Goal: Entertainment & Leisure: Browse casually

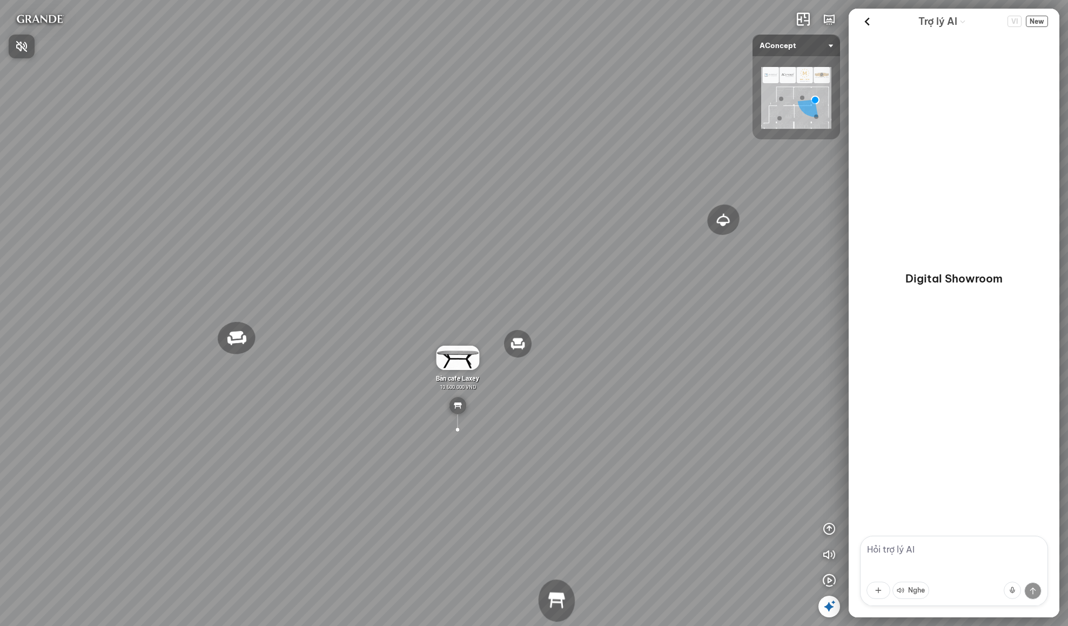
click at [829, 604] on div at bounding box center [534, 313] width 1068 height 626
click at [831, 611] on icon at bounding box center [829, 606] width 13 height 13
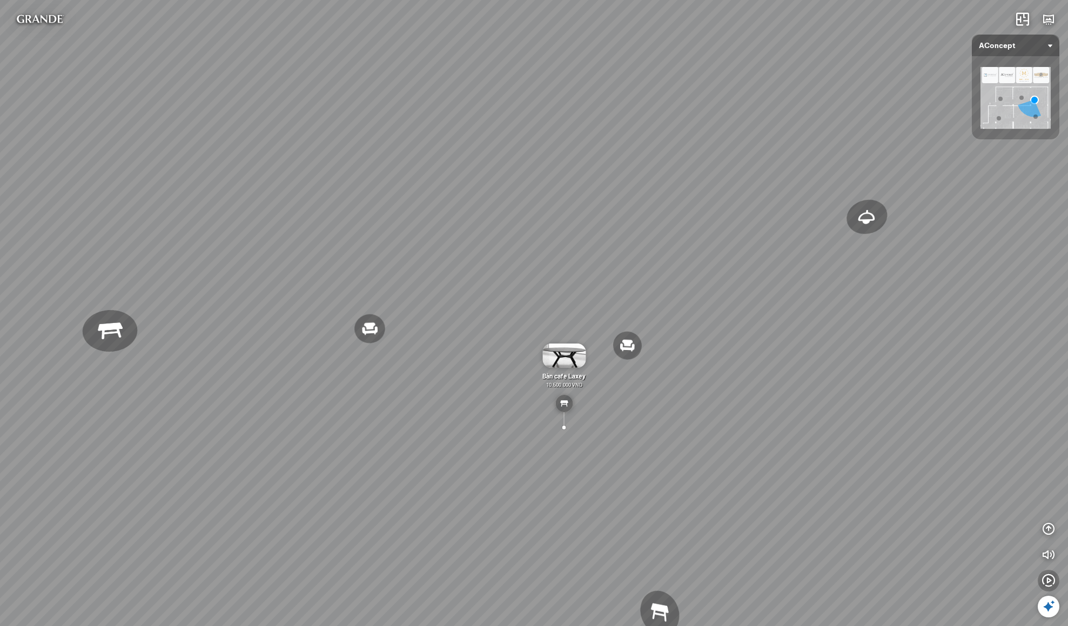
click at [1042, 585] on icon "button" at bounding box center [1048, 580] width 13 height 13
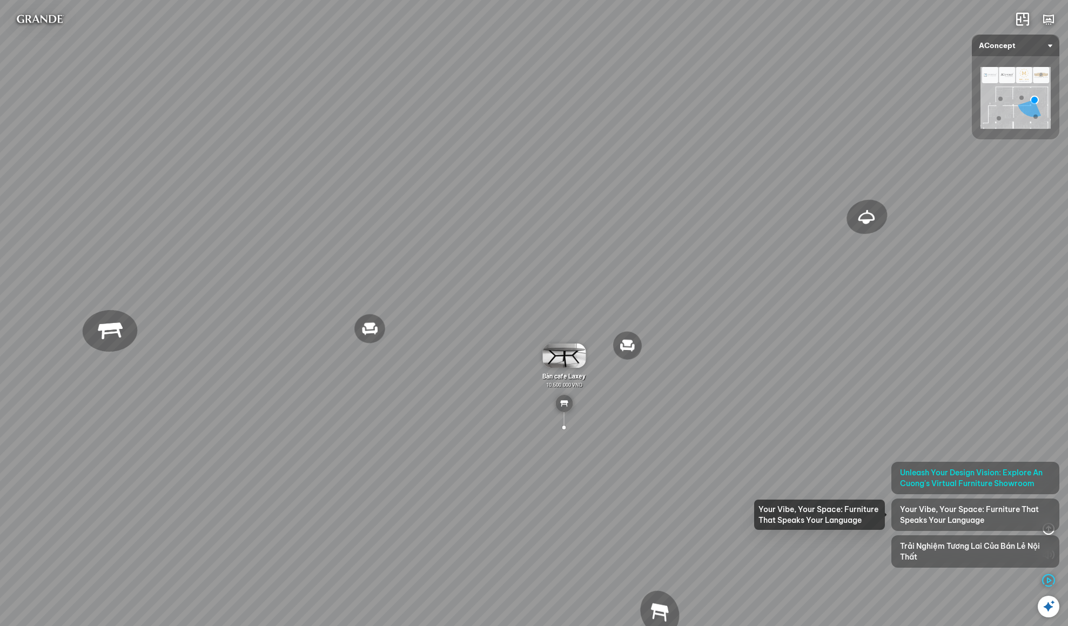
click at [954, 519] on span "Your Vibe, Your Space: Furniture That Speaks Your Language" at bounding box center [975, 515] width 151 height 22
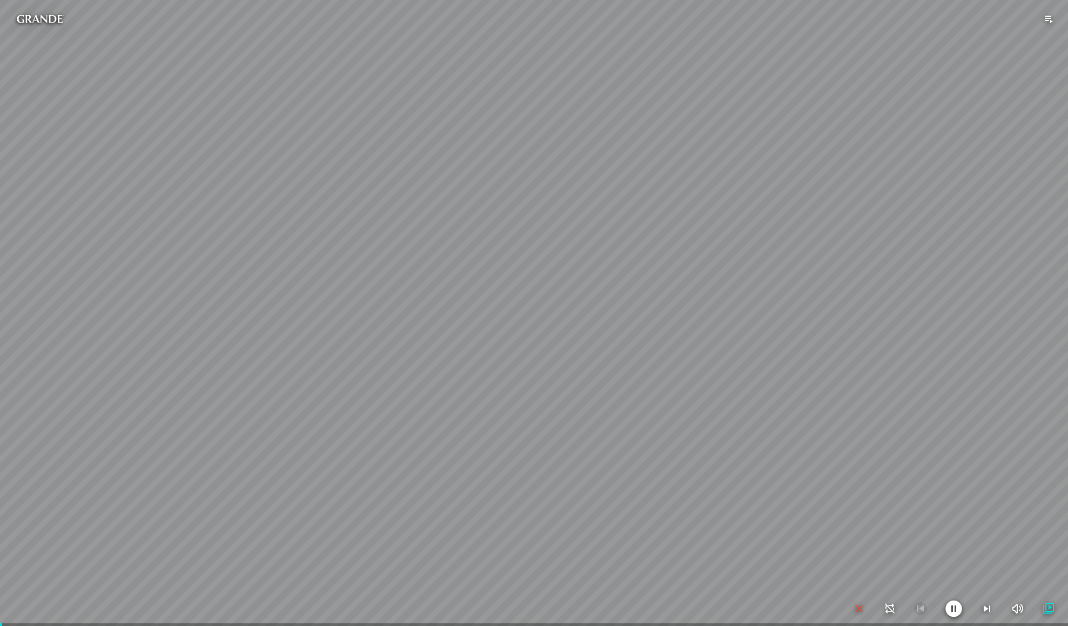
drag, startPoint x: 661, startPoint y: 416, endPoint x: 860, endPoint y: 402, distance: 199.3
click at [860, 402] on div at bounding box center [534, 313] width 1068 height 626
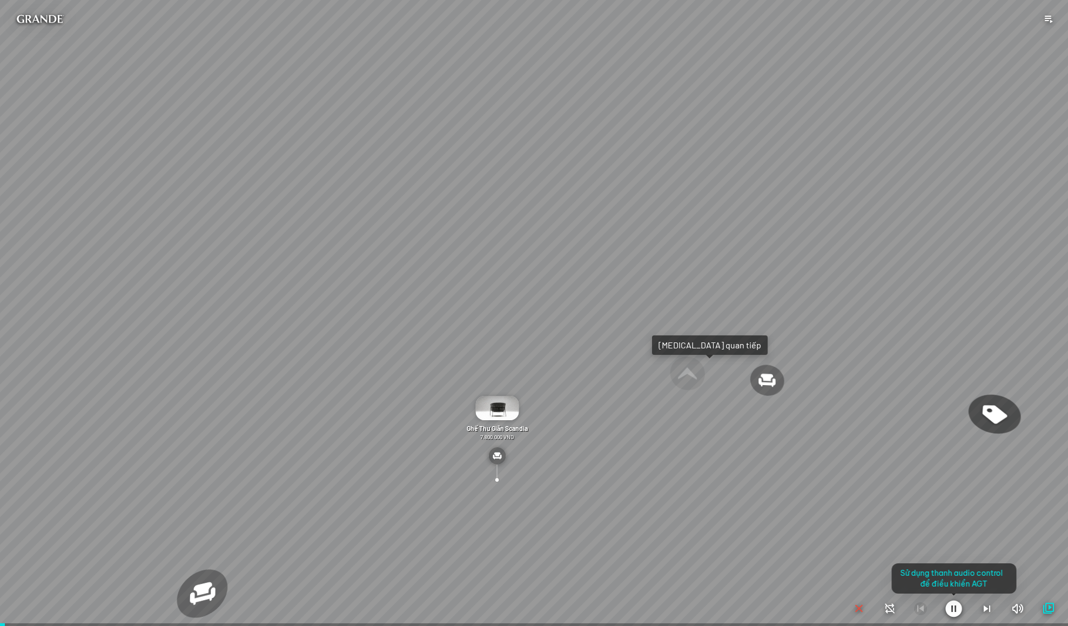
drag, startPoint x: 778, startPoint y: 430, endPoint x: 862, endPoint y: 493, distance: 104.9
click at [800, 437] on div at bounding box center [534, 313] width 1068 height 626
click at [952, 605] on icon "button" at bounding box center [954, 608] width 17 height 17
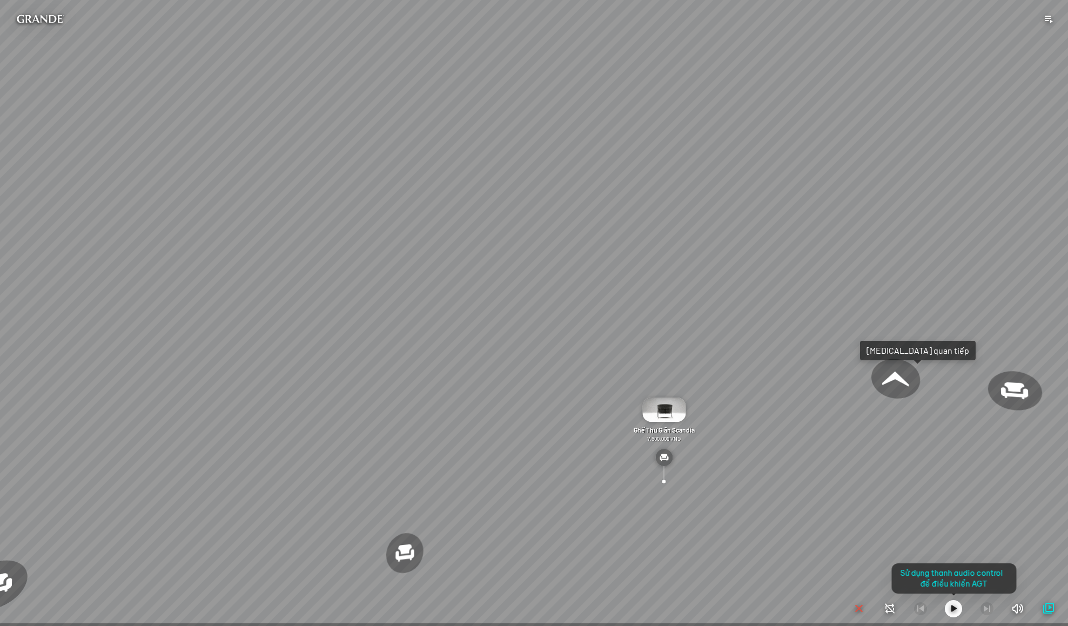
drag, startPoint x: 804, startPoint y: 391, endPoint x: 921, endPoint y: 389, distance: 116.7
click at [921, 389] on div "Ghế ăn Andrew 3.200.000 VND Ghế ăn Wilma 1.800.000 VND Sofa 3 chỗ Jonna vải Hol…" at bounding box center [534, 313] width 1068 height 626
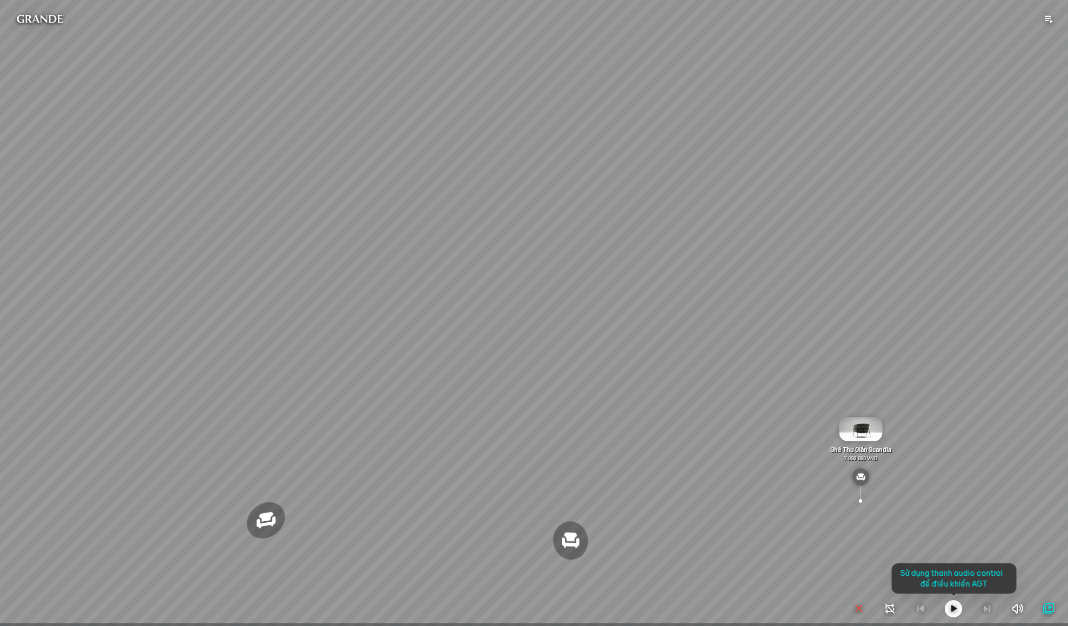
drag, startPoint x: 791, startPoint y: 457, endPoint x: 777, endPoint y: 233, distance: 224.2
click at [777, 235] on div "Ghế ăn Andrew 3.200.000 VND Ghế ăn Wilma 1.800.000 VND Sofa 3 chỗ Jonna vải Hol…" at bounding box center [534, 313] width 1068 height 626
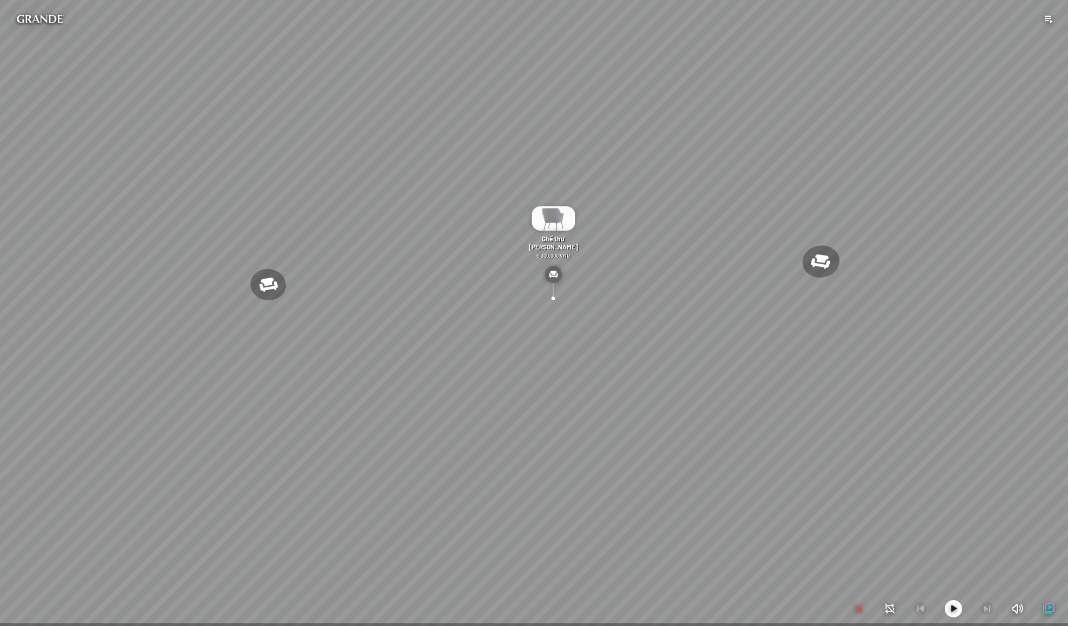
click at [956, 608] on icon "button" at bounding box center [953, 609] width 13 height 13
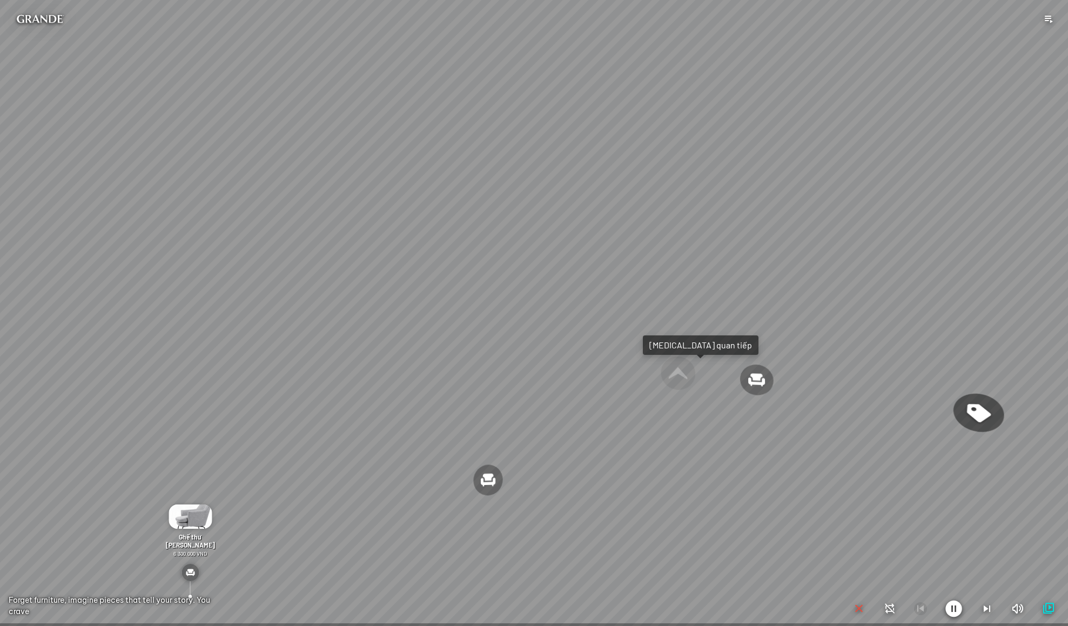
click at [956, 612] on icon "button" at bounding box center [954, 608] width 17 height 17
drag, startPoint x: 888, startPoint y: 183, endPoint x: 664, endPoint y: 163, distance: 225.1
click at [664, 163] on div "Ghế ăn Andrew 3.200.000 VND Ghế ăn Wilma 1.800.000 VND Sofa 3 chỗ Jonna vải Hol…" at bounding box center [534, 313] width 1068 height 626
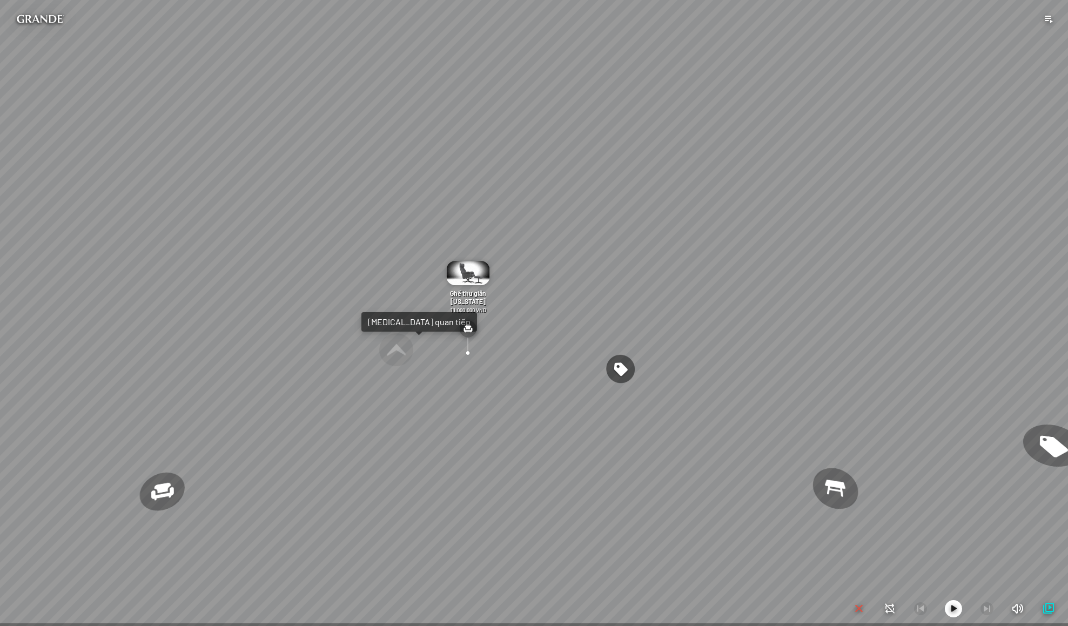
click at [958, 610] on icon "button" at bounding box center [953, 609] width 13 height 13
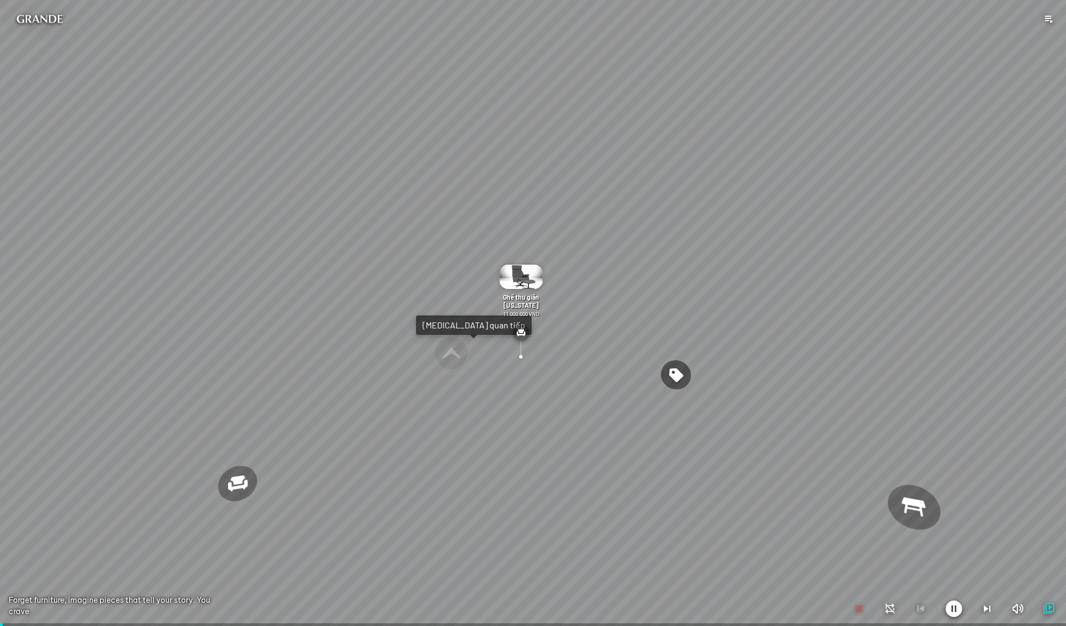
click at [1042, 472] on div at bounding box center [534, 313] width 1068 height 626
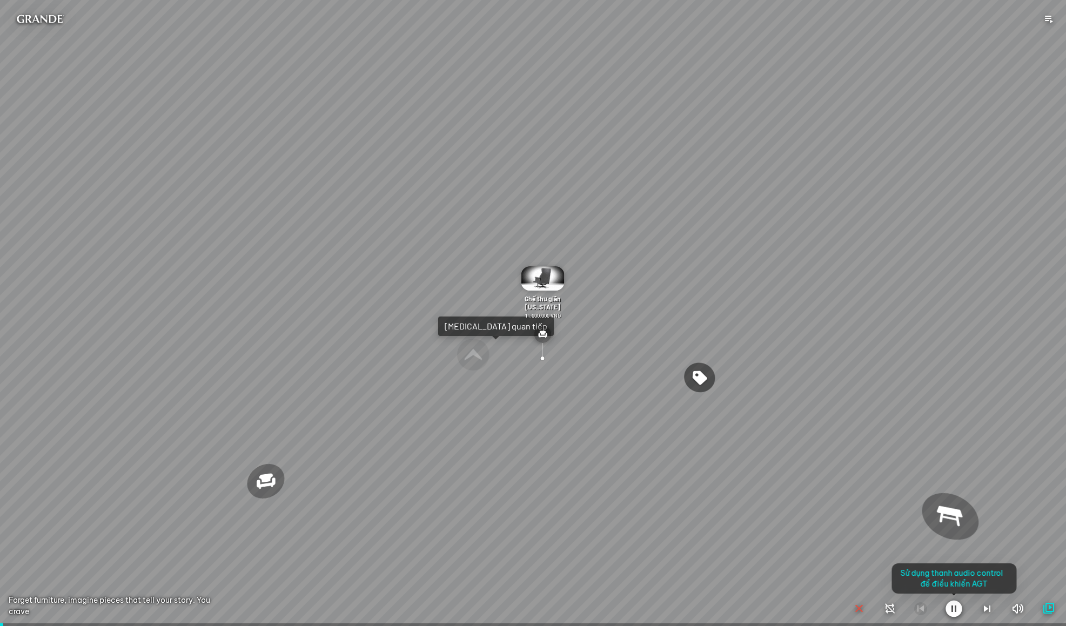
click at [1042, 472] on div at bounding box center [534, 313] width 1068 height 626
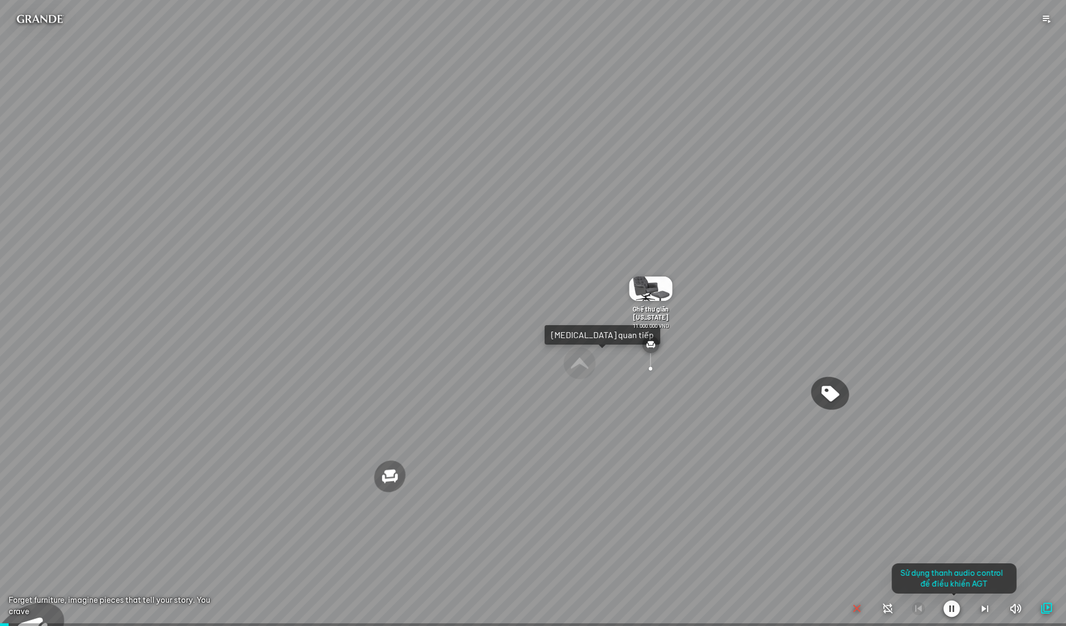
click at [852, 604] on icon "button" at bounding box center [857, 609] width 13 height 13
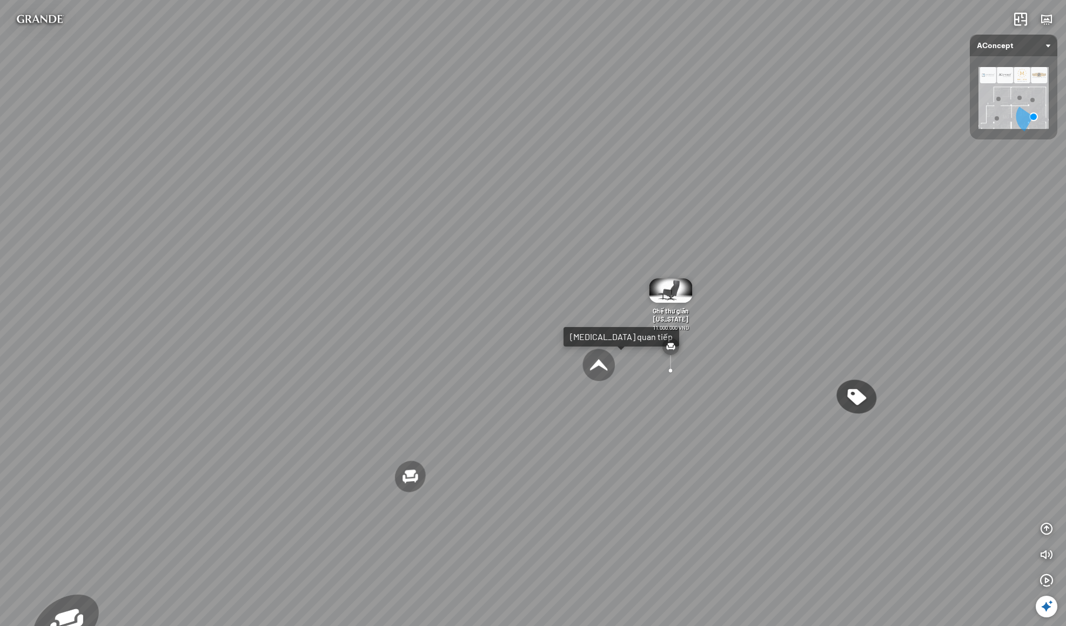
drag, startPoint x: 819, startPoint y: 536, endPoint x: 711, endPoint y: 503, distance: 113.5
click at [710, 503] on div "Ghế ăn Andrew 3.200.000 VND Ghế ăn Wilma 1.800.000 VND Sofa 3 chỗ Jonna vải Hol…" at bounding box center [533, 313] width 1066 height 626
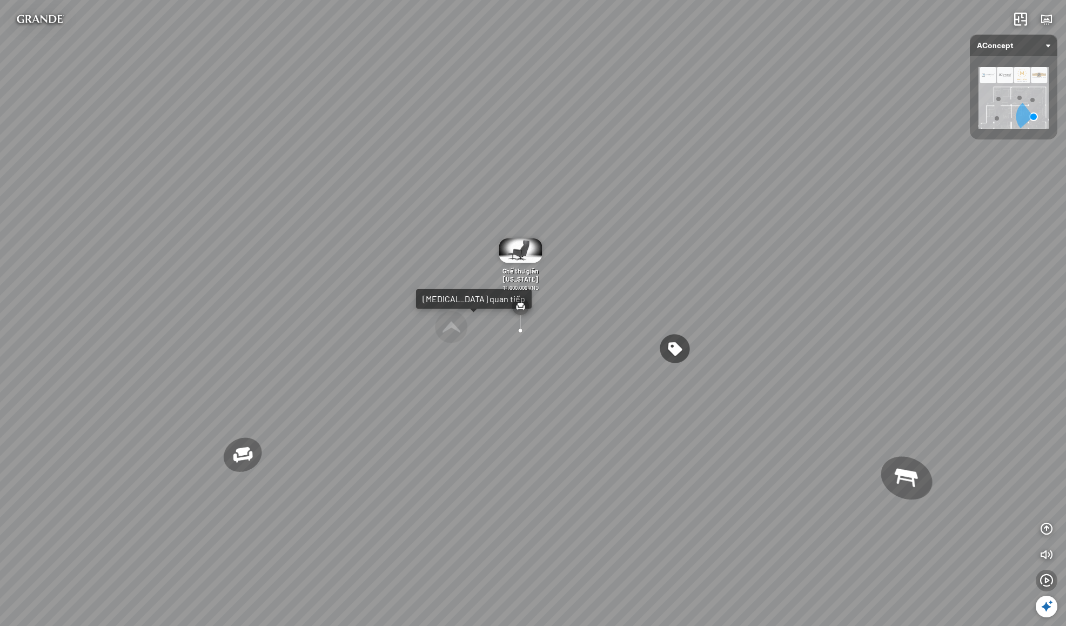
click at [1047, 580] on icon "button" at bounding box center [1046, 580] width 13 height 13
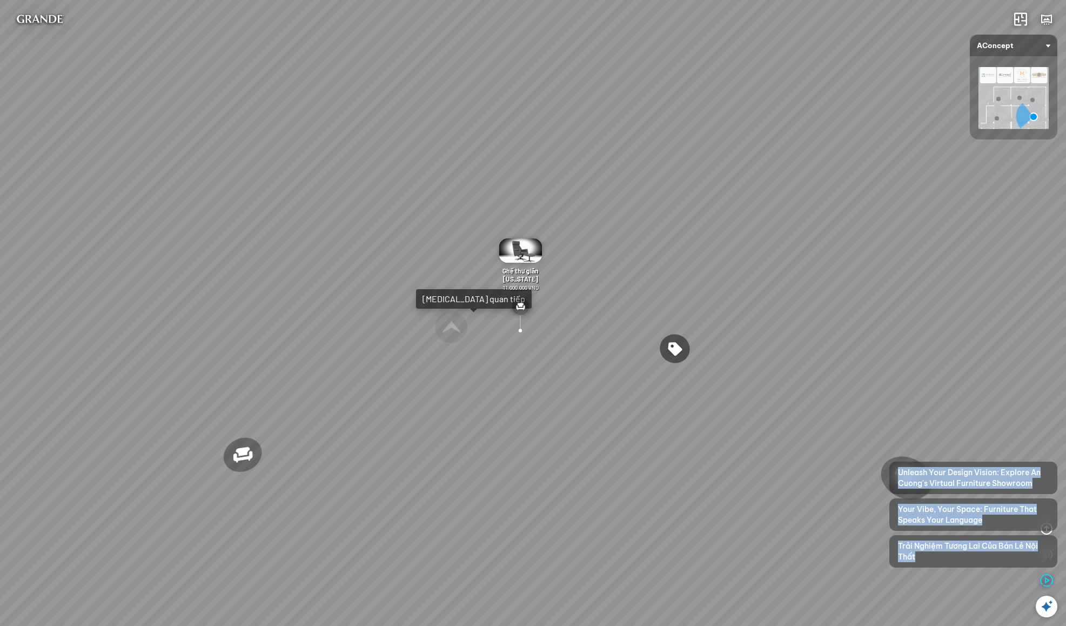
click at [963, 593] on div "Ghế ăn Andrew 3.200.000 VND Ghế ăn Wilma 1.800.000 VND Sofa 3 chỗ Jonna vải Hol…" at bounding box center [533, 313] width 1066 height 626
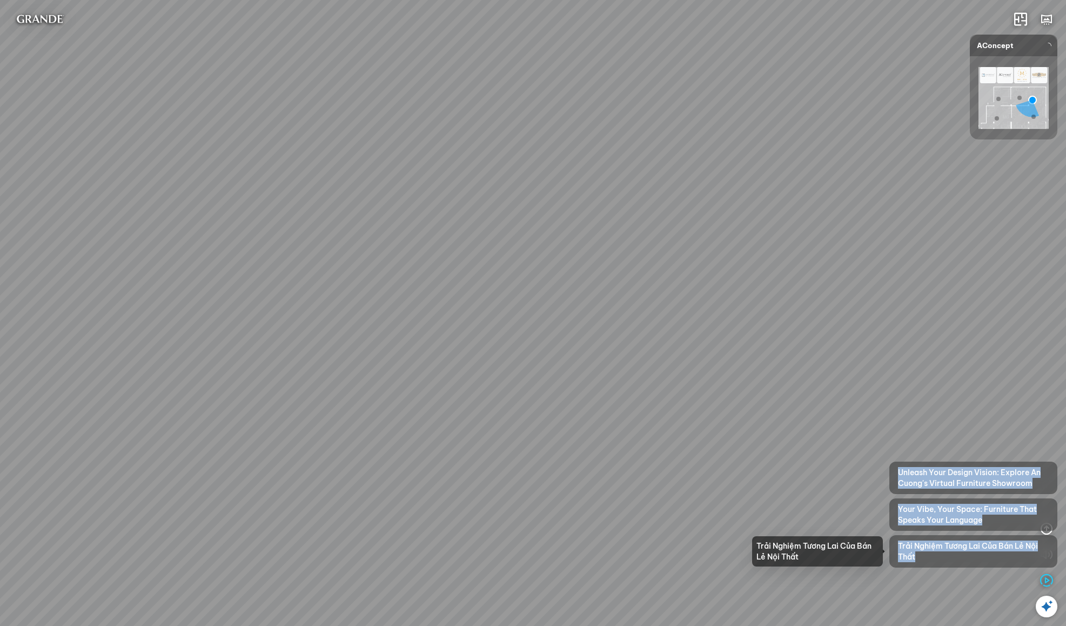
click at [963, 558] on span "Trải Nghiệm Tương Lai Của Bán Lẻ Nội Thất" at bounding box center [973, 551] width 151 height 22
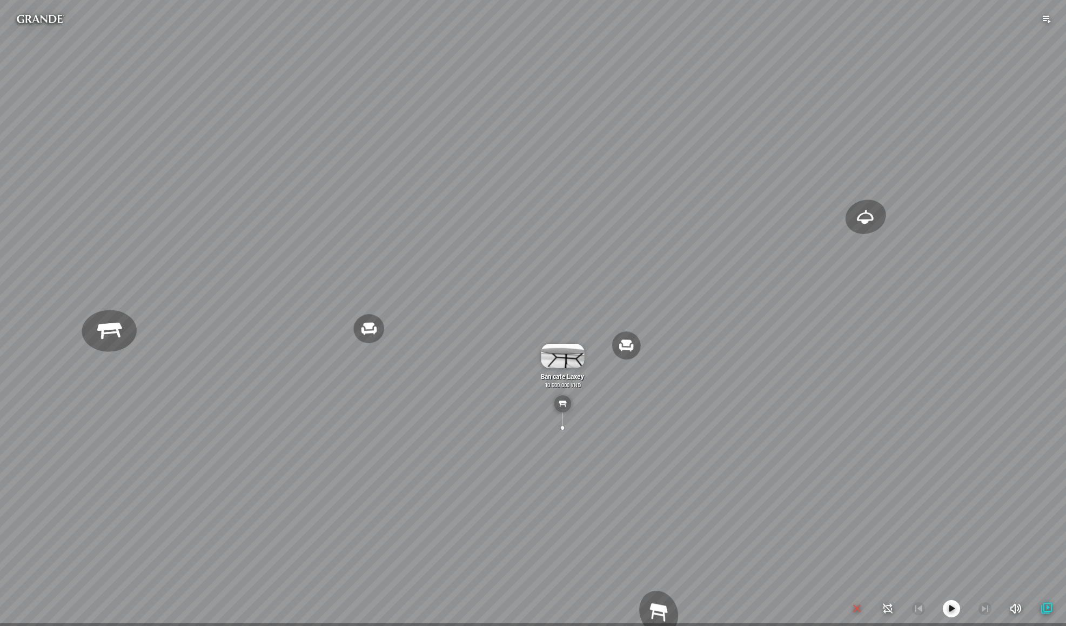
drag, startPoint x: 778, startPoint y: 244, endPoint x: 506, endPoint y: 224, distance: 272.0
click at [506, 224] on div "Đèn trần Reno 5.300.000 VND Giường ngủ Palima 19.000.000 VND Ghế thư giãn Nanna…" at bounding box center [533, 313] width 1066 height 626
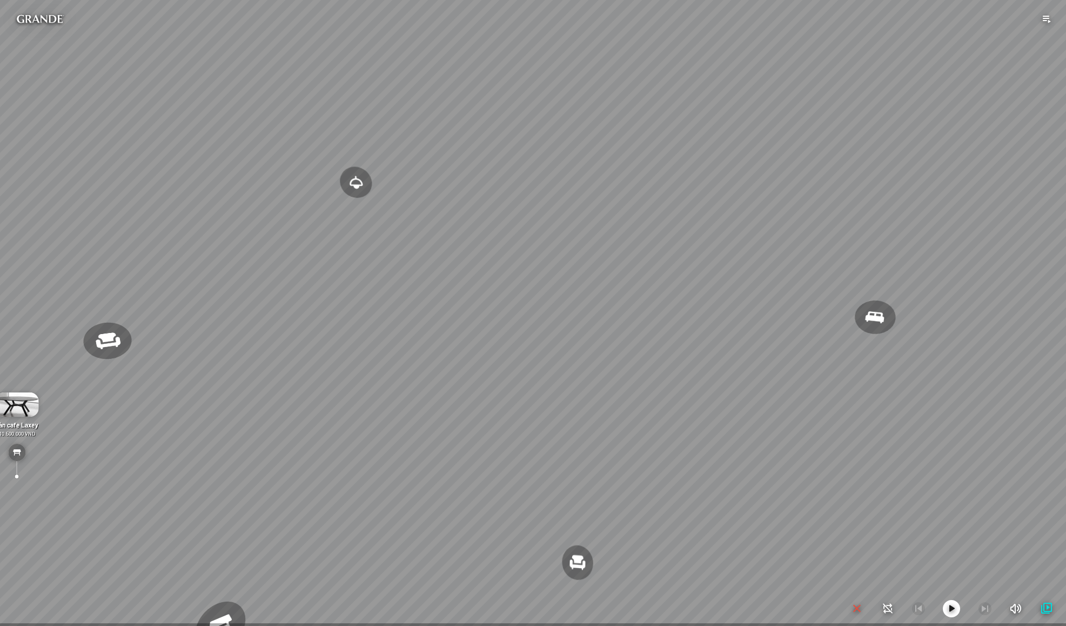
drag, startPoint x: 720, startPoint y: 259, endPoint x: 600, endPoint y: 256, distance: 120.0
click at [615, 257] on div "Đèn trần Reno 5.300.000 VND Giường ngủ Palima 19.000.000 VND Ghế thư giãn Nanna…" at bounding box center [533, 313] width 1066 height 626
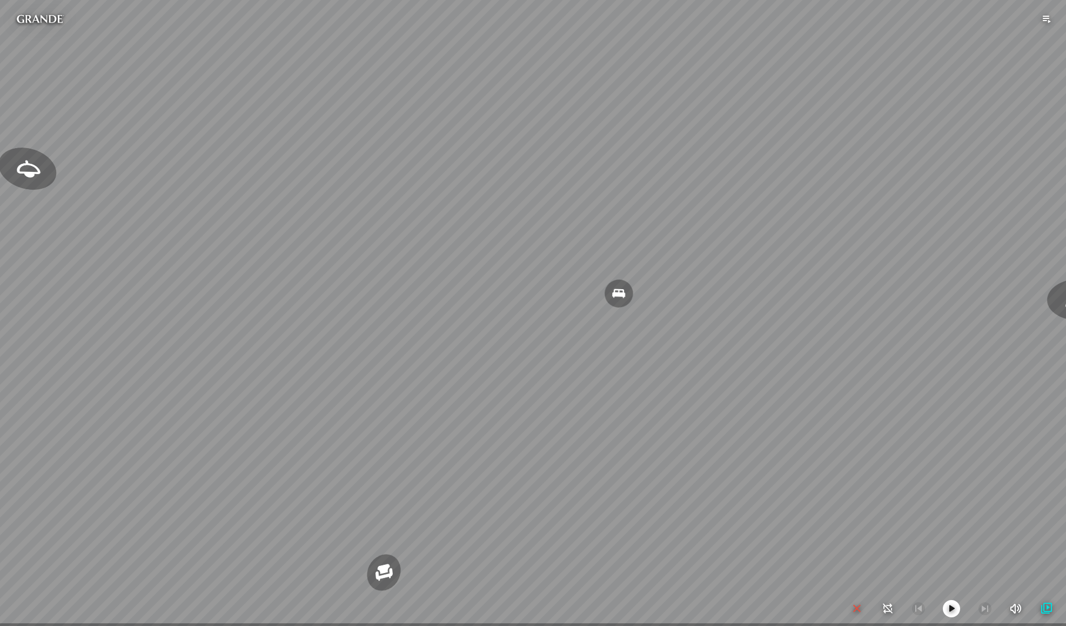
drag, startPoint x: 673, startPoint y: 248, endPoint x: 466, endPoint y: 230, distance: 208.3
click at [504, 233] on div "Đèn trần Reno 5.300.000 VND Giường ngủ Palima 19.000.000 VND Ghế thư giãn Nanna…" at bounding box center [533, 313] width 1066 height 626
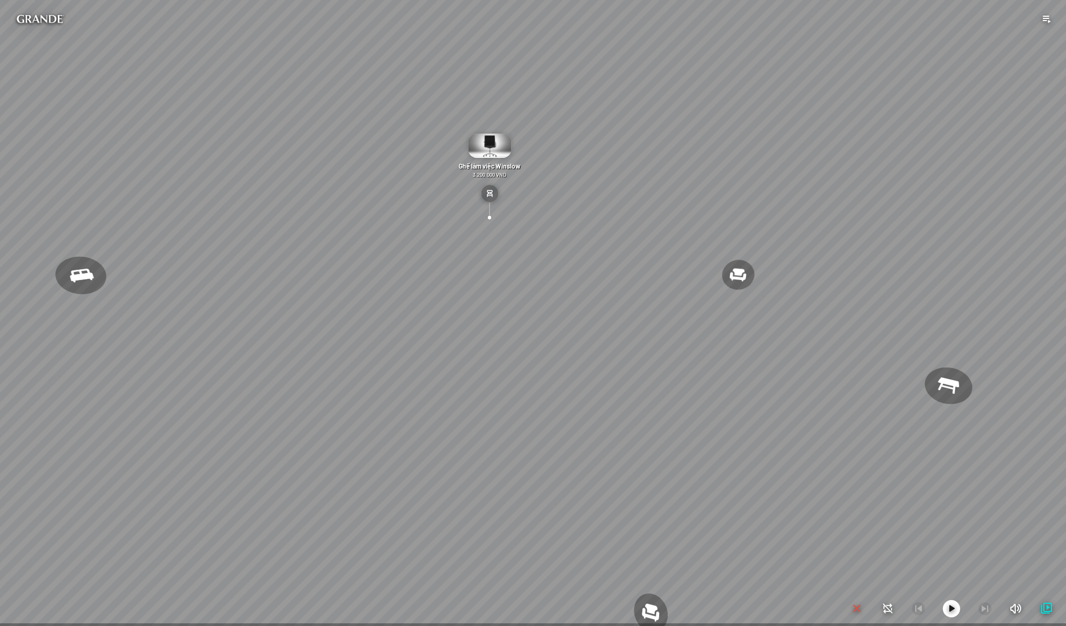
drag, startPoint x: 553, startPoint y: 141, endPoint x: 764, endPoint y: 183, distance: 214.9
click at [764, 183] on div "Đèn trần Reno 5.300.000 VND Giường ngủ Palima 19.000.000 VND Ghế thư giãn Nanna…" at bounding box center [533, 313] width 1066 height 626
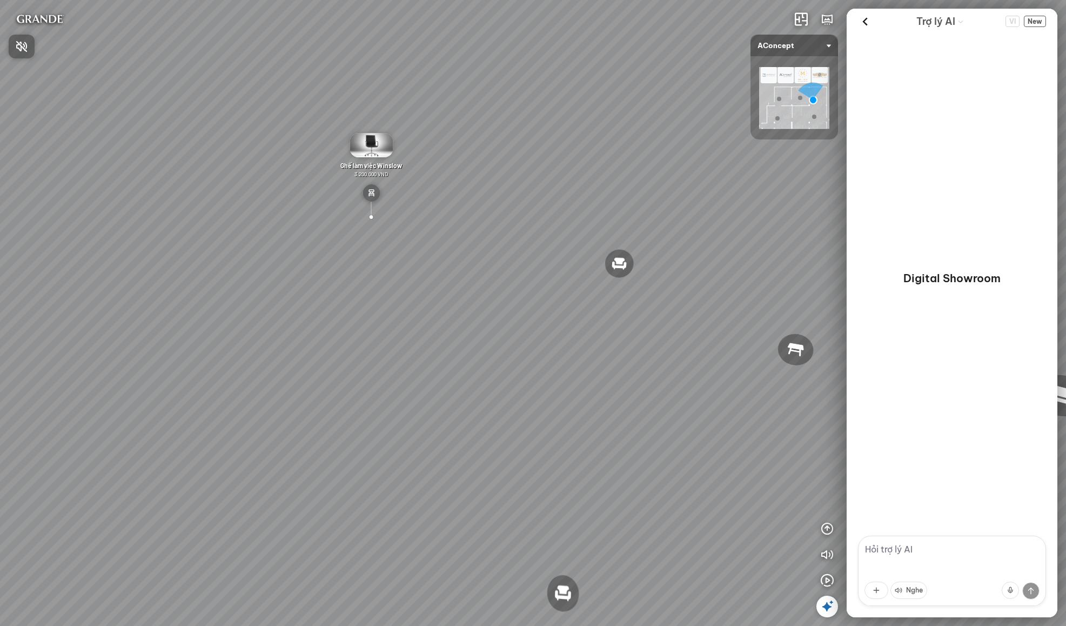
click at [17, 45] on icon "button" at bounding box center [21, 46] width 13 height 13
drag, startPoint x: 299, startPoint y: 96, endPoint x: 173, endPoint y: 92, distance: 126.5
click at [112, 84] on div "Đèn trần Reno 5.300.000 VND Giường ngủ Palima 19.000.000 VND Ghế thư giãn Nanna…" at bounding box center [533, 313] width 1066 height 626
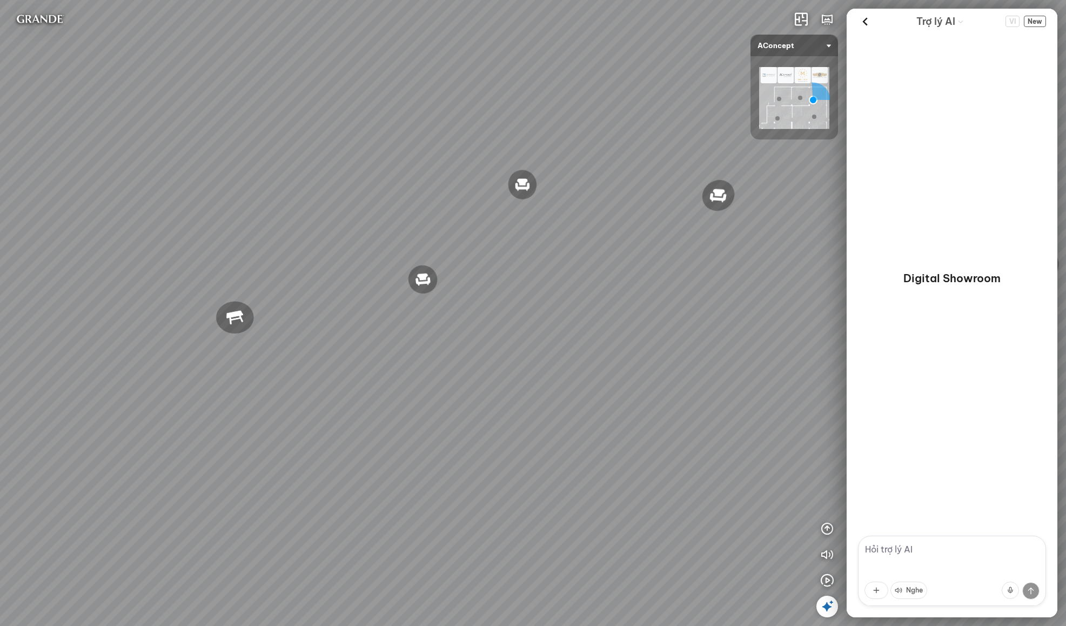
drag, startPoint x: 506, startPoint y: 132, endPoint x: 395, endPoint y: 137, distance: 110.9
click at [309, 122] on div "Đèn trần Reno 5.300.000 VND Giường ngủ Palima 19.000.000 VND Ghế thư giãn Nanna…" at bounding box center [533, 313] width 1066 height 626
drag, startPoint x: 316, startPoint y: 148, endPoint x: 610, endPoint y: 168, distance: 295.2
click at [611, 168] on div "Đèn trần Reno 5.300.000 VND Giường ngủ Palima 19.000.000 VND Ghế thư giãn Nanna…" at bounding box center [533, 313] width 1066 height 626
click at [440, 139] on div "Đèn trần Reno 5.300.000 VND Giường ngủ Palima 19.000.000 VND Ghế thư giãn Nanna…" at bounding box center [533, 313] width 1066 height 626
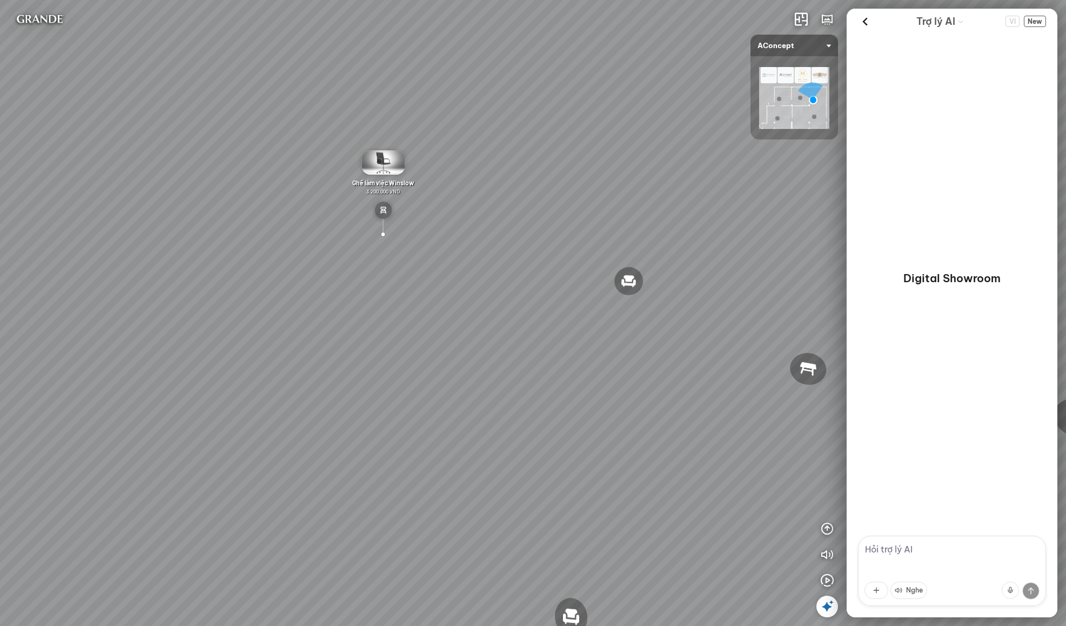
drag, startPoint x: 383, startPoint y: 163, endPoint x: 340, endPoint y: 158, distance: 42.4
click at [387, 163] on div "Đèn trần Reno 5.300.000 VND Giường ngủ Palima 19.000.000 VND Ghế thư giãn Nanna…" at bounding box center [533, 313] width 1066 height 626
click at [23, 51] on icon "button" at bounding box center [21, 46] width 13 height 13
drag, startPoint x: 274, startPoint y: 179, endPoint x: 530, endPoint y: 186, distance: 256.2
click at [530, 186] on div "Đèn [PERSON_NAME] 5.300.000 VND Ghế thư giãn Nanna 7.800.000 VND Bàn Cafe Tess …" at bounding box center [533, 313] width 1066 height 626
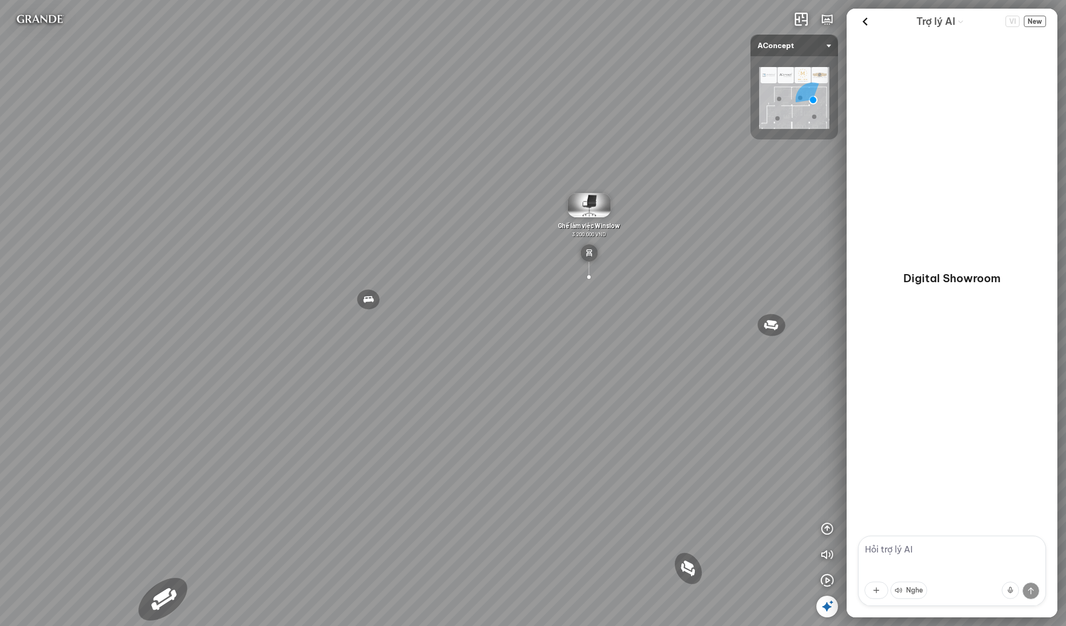
drag, startPoint x: 526, startPoint y: 188, endPoint x: 235, endPoint y: 171, distance: 291.7
click at [285, 176] on div "Đèn [PERSON_NAME] 5.300.000 VND Ghế thư giãn Nanna 7.800.000 VND Bàn Cafe Tess …" at bounding box center [533, 313] width 1066 height 626
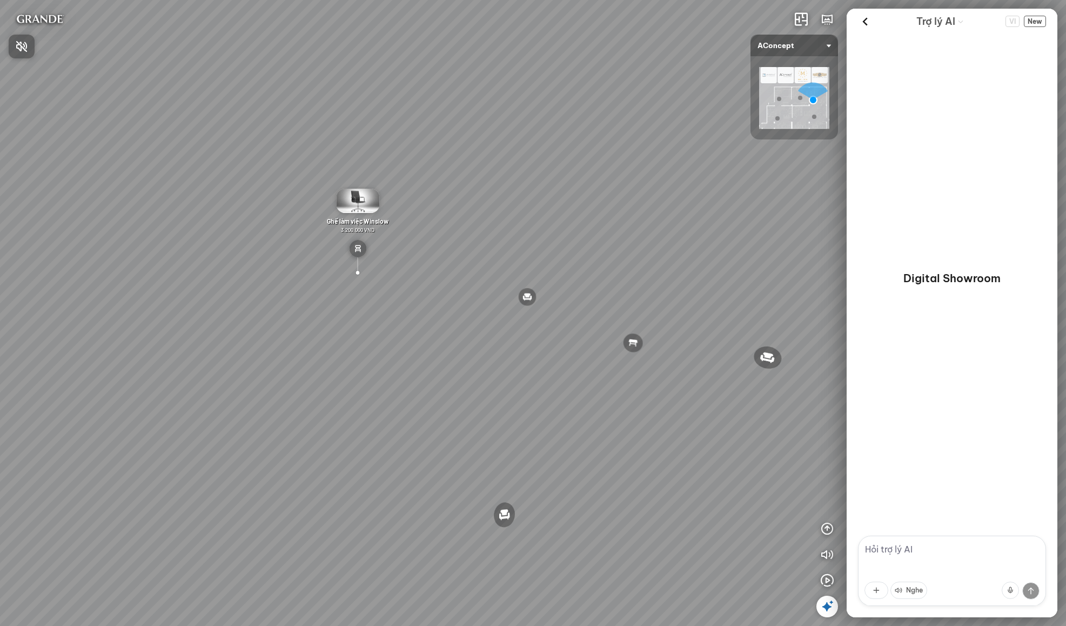
drag, startPoint x: 419, startPoint y: 503, endPoint x: 438, endPoint y: 357, distance: 147.1
click at [438, 357] on div at bounding box center [533, 313] width 1066 height 626
drag, startPoint x: 470, startPoint y: 242, endPoint x: 179, endPoint y: 179, distance: 296.8
click at [179, 179] on div "Đèn [PERSON_NAME] 5.300.000 VND Ghế thư giãn Nanna 7.800.000 VND Bàn Cafe Tess …" at bounding box center [533, 313] width 1066 height 626
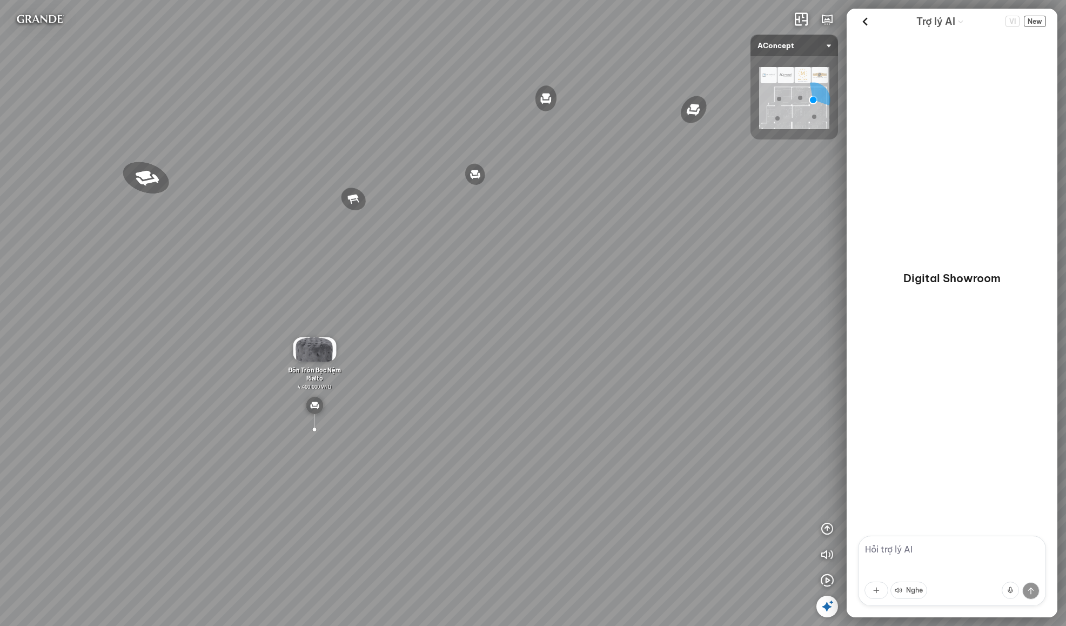
drag, startPoint x: 853, startPoint y: 307, endPoint x: 748, endPoint y: 490, distance: 211.1
click at [748, 490] on div "Đèn [PERSON_NAME] 5.300.000 VND Ghế thư giãn Nanna 7.800.000 VND Bàn Cafe Tess …" at bounding box center [533, 313] width 1066 height 626
drag, startPoint x: 694, startPoint y: 443, endPoint x: 680, endPoint y: 560, distance: 117.6
click at [680, 560] on div "Đèn [PERSON_NAME] 5.300.000 VND Ghế thư giãn Nanna 7.800.000 VND Bàn Cafe Tess …" at bounding box center [533, 313] width 1066 height 626
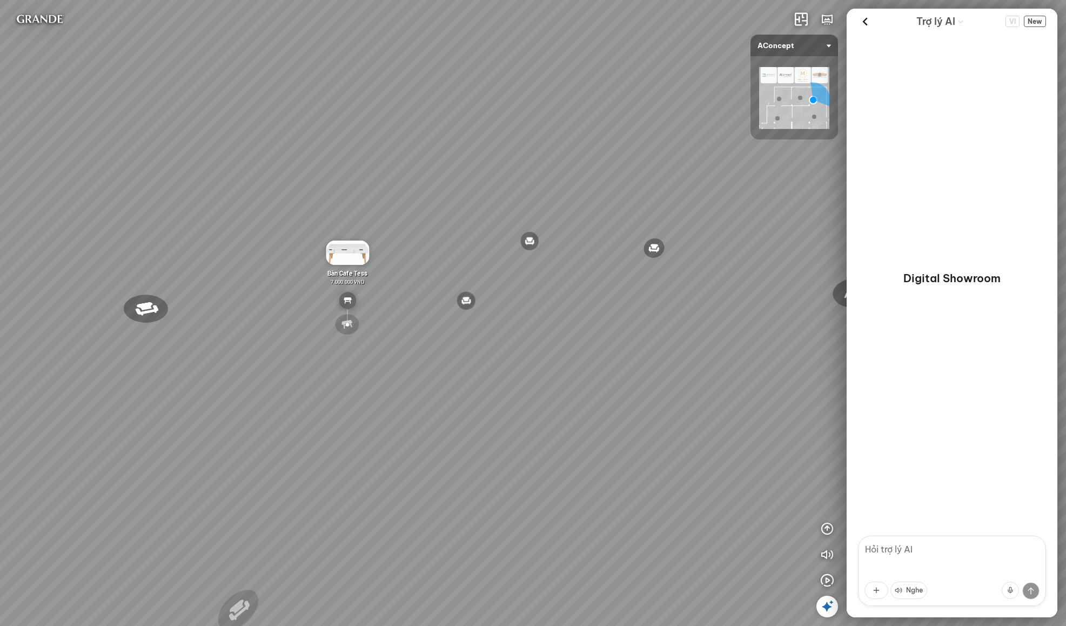
drag, startPoint x: 634, startPoint y: 397, endPoint x: 839, endPoint y: 451, distance: 211.3
click at [839, 451] on div "Đèn [PERSON_NAME] 5.300.000 VND Ghế thư giãn Nanna 7.800.000 VND Bàn Cafe Tess …" at bounding box center [533, 313] width 1066 height 626
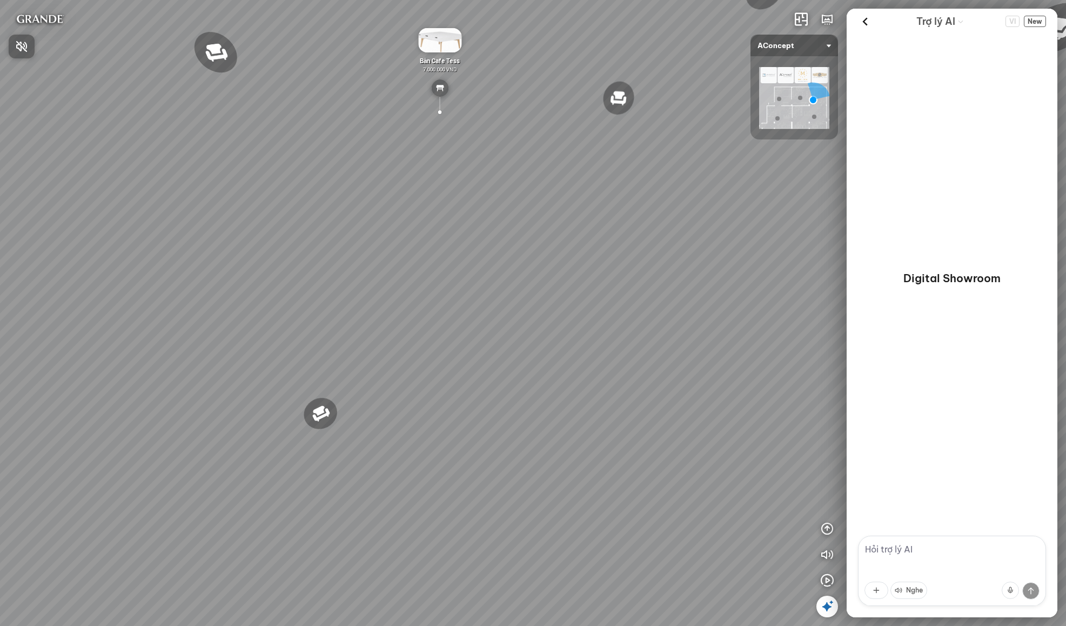
click at [827, 531] on div at bounding box center [533, 313] width 1066 height 626
click at [829, 527] on icon "button" at bounding box center [827, 528] width 13 height 13
click at [829, 422] on icon "button" at bounding box center [827, 424] width 13 height 13
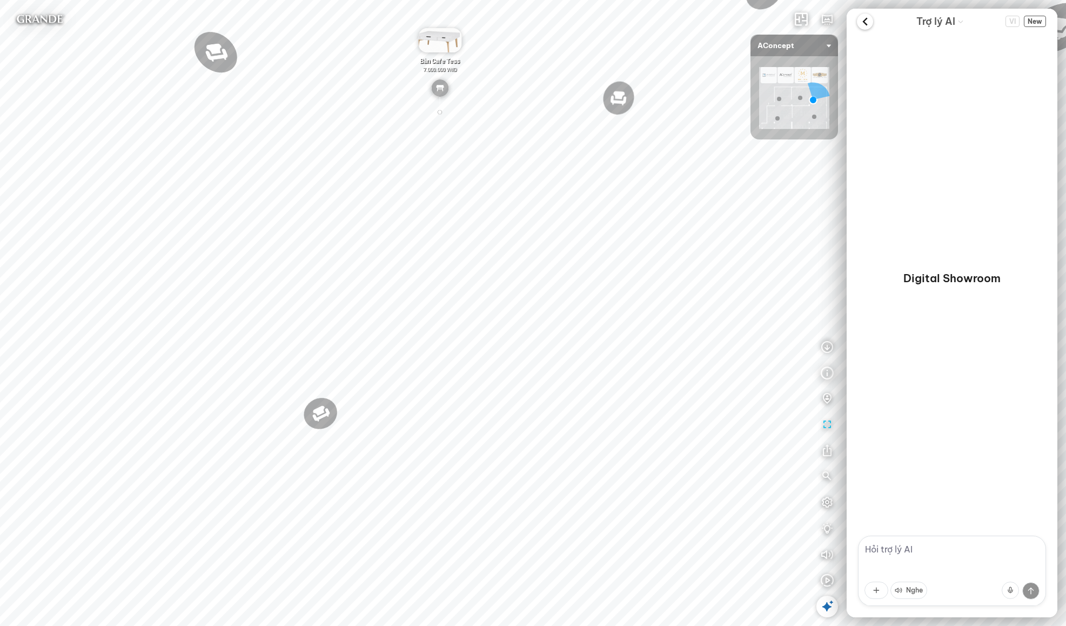
click at [863, 18] on icon at bounding box center [865, 22] width 16 height 16
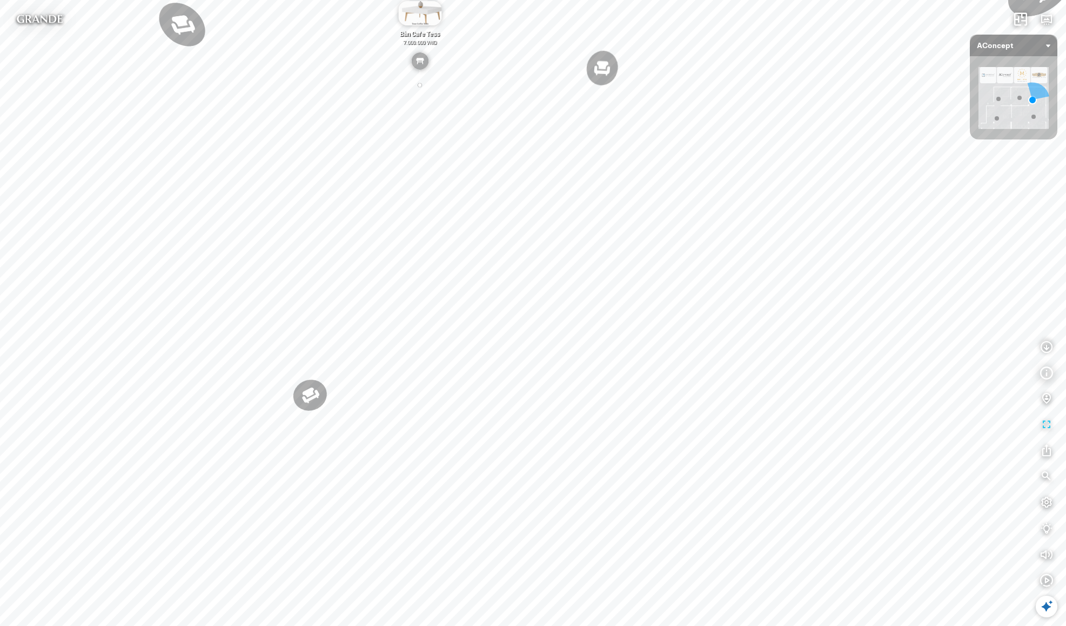
drag, startPoint x: 717, startPoint y: 187, endPoint x: 656, endPoint y: 179, distance: 61.1
click at [656, 179] on div "Đèn [PERSON_NAME] 5.300.000 VND Giường ngủ Palima 19.000.000 VND Ghế thư giãn N…" at bounding box center [533, 313] width 1066 height 626
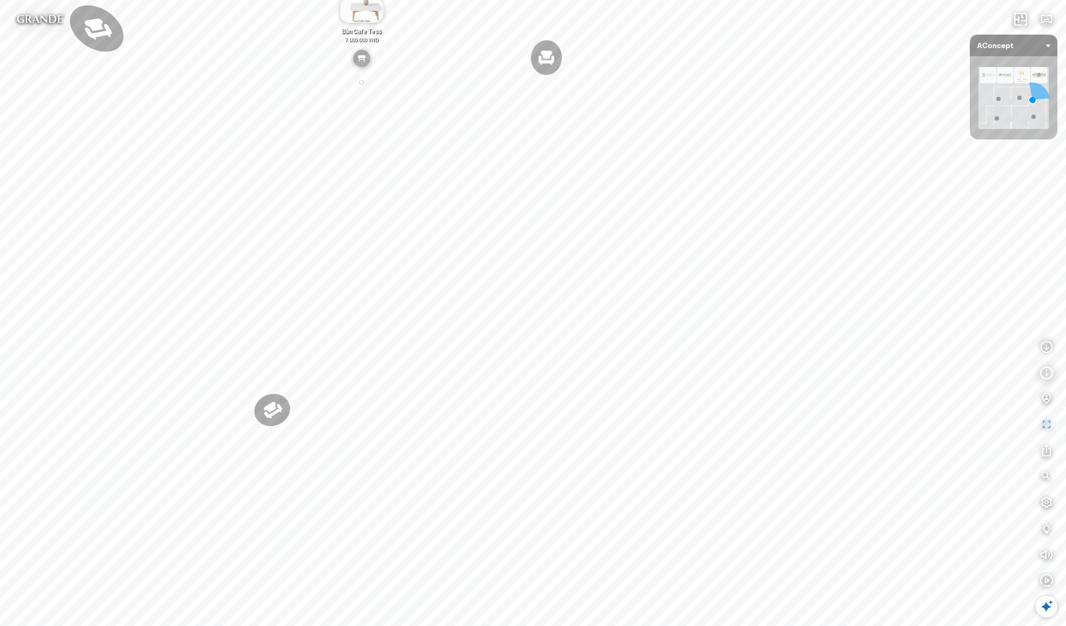
drag, startPoint x: 738, startPoint y: 222, endPoint x: 848, endPoint y: 176, distance: 119.6
click at [847, 187] on div "Đèn [PERSON_NAME] 5.300.000 VND Giường ngủ Palima 19.000.000 VND Ghế thư giãn N…" at bounding box center [533, 313] width 1066 height 626
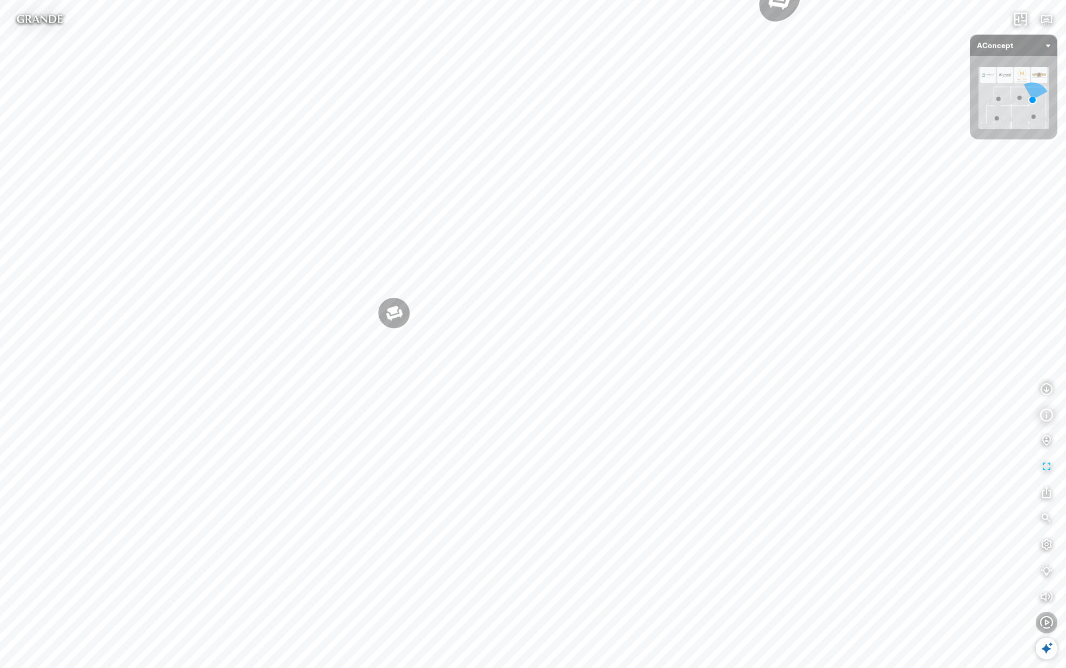
click at [1049, 612] on button "button" at bounding box center [1047, 623] width 22 height 22
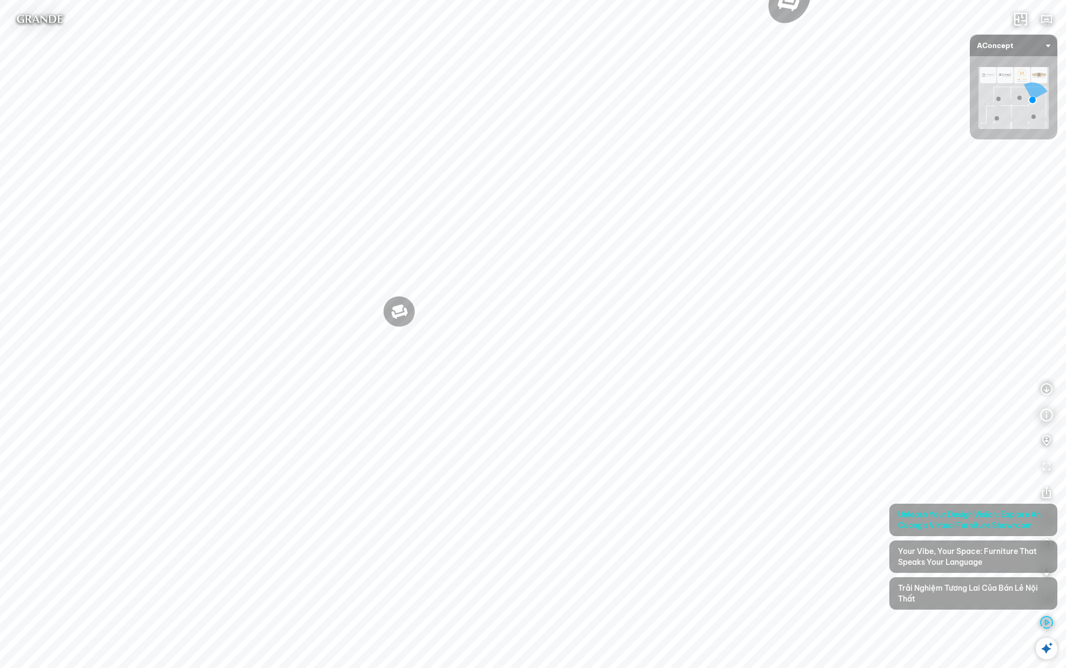
drag, startPoint x: 767, startPoint y: 348, endPoint x: 859, endPoint y: 340, distance: 92.7
click at [859, 340] on div "Đèn [PERSON_NAME] 5.300.000 VND Giường ngủ Palima 19.000.000 VND Ghế thư giãn N…" at bounding box center [533, 334] width 1066 height 668
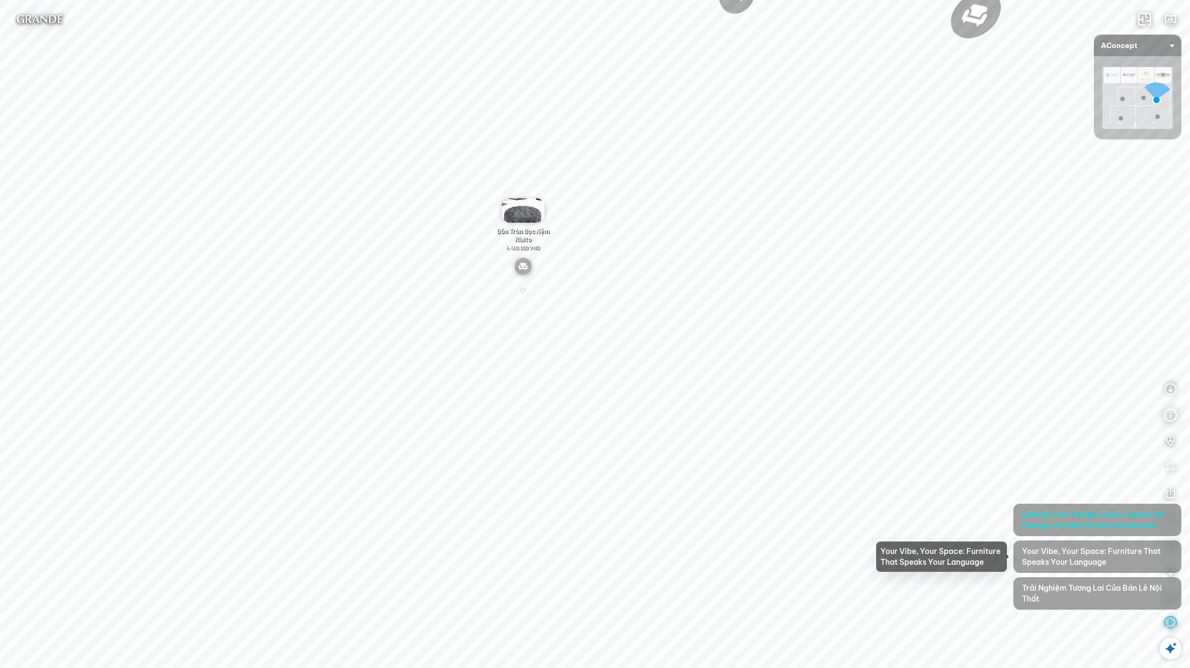
click at [1066, 559] on span "Your Vibe, Your Space: Furniture That Speaks Your Language" at bounding box center [1097, 557] width 151 height 22
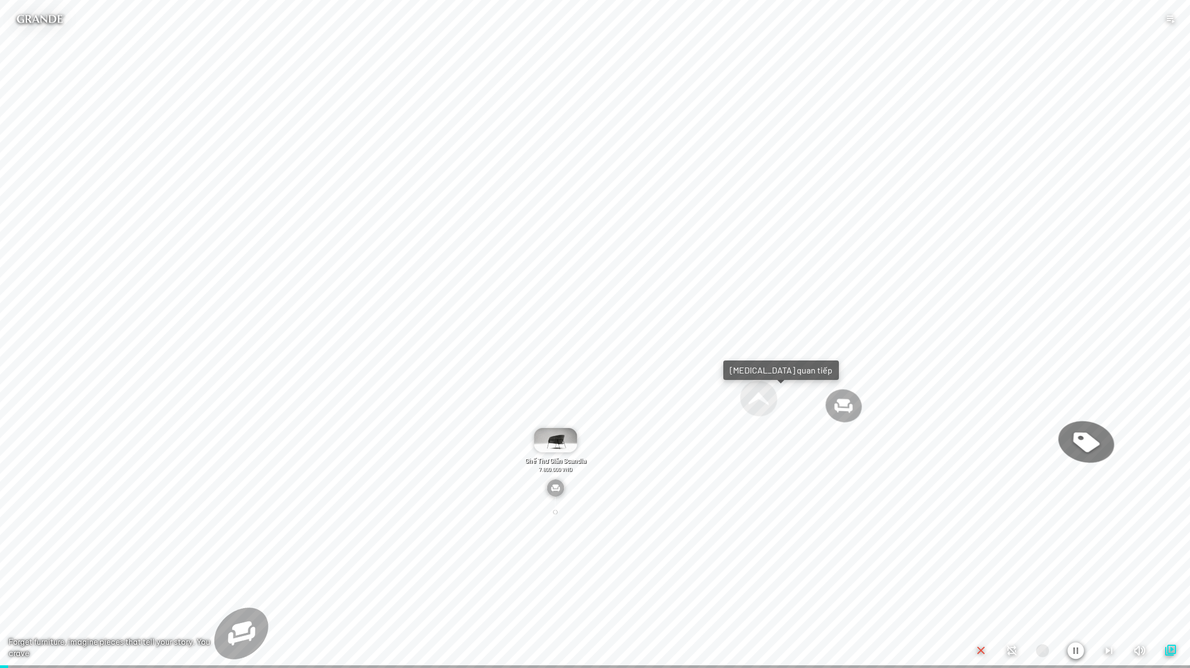
click at [1066, 625] on icon "button" at bounding box center [1171, 650] width 13 height 13
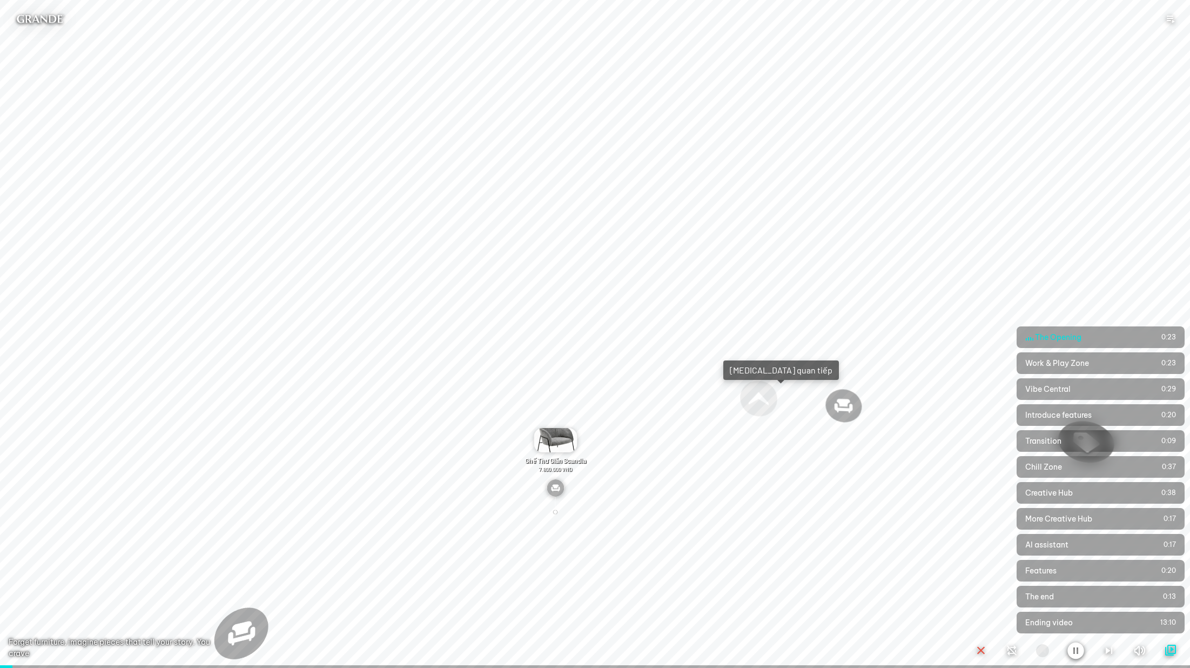
click at [1066, 625] on icon "button" at bounding box center [1171, 650] width 13 height 13
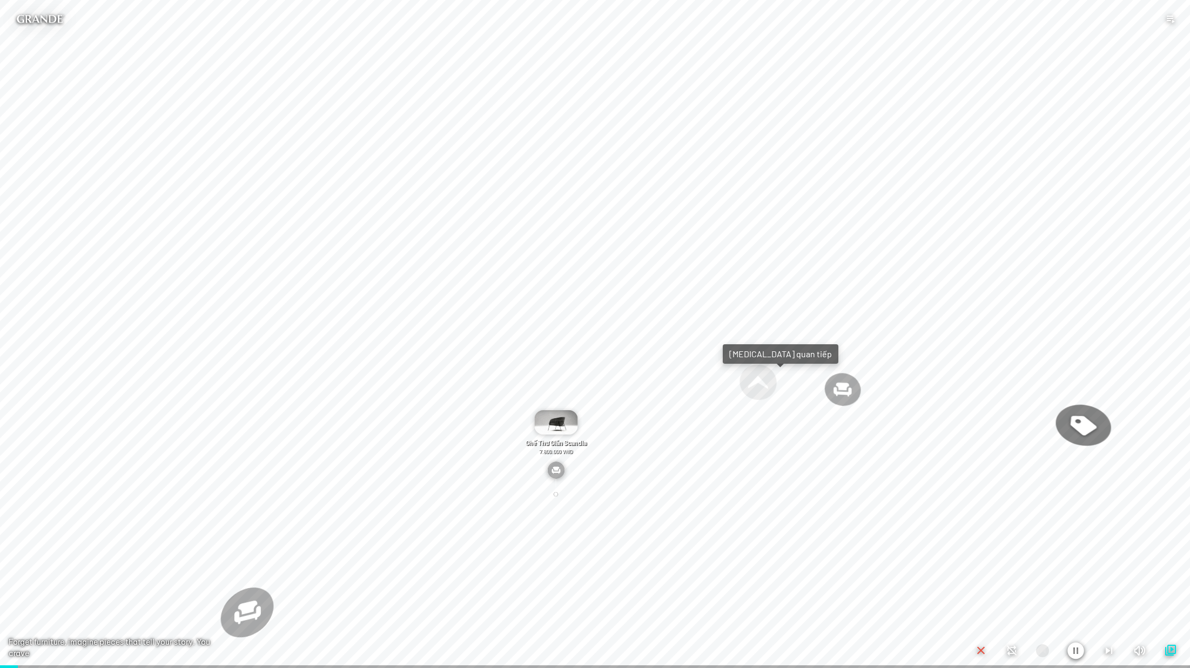
click at [979, 625] on icon "button" at bounding box center [981, 650] width 13 height 13
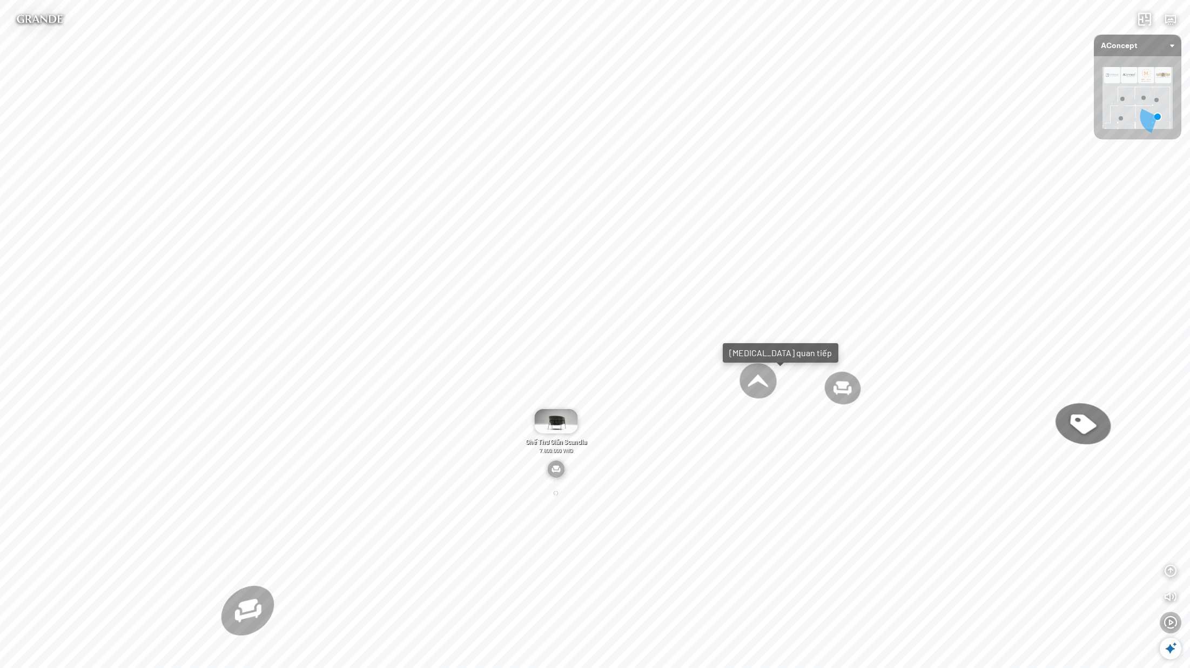
click at [1066, 619] on icon "button" at bounding box center [1171, 622] width 13 height 13
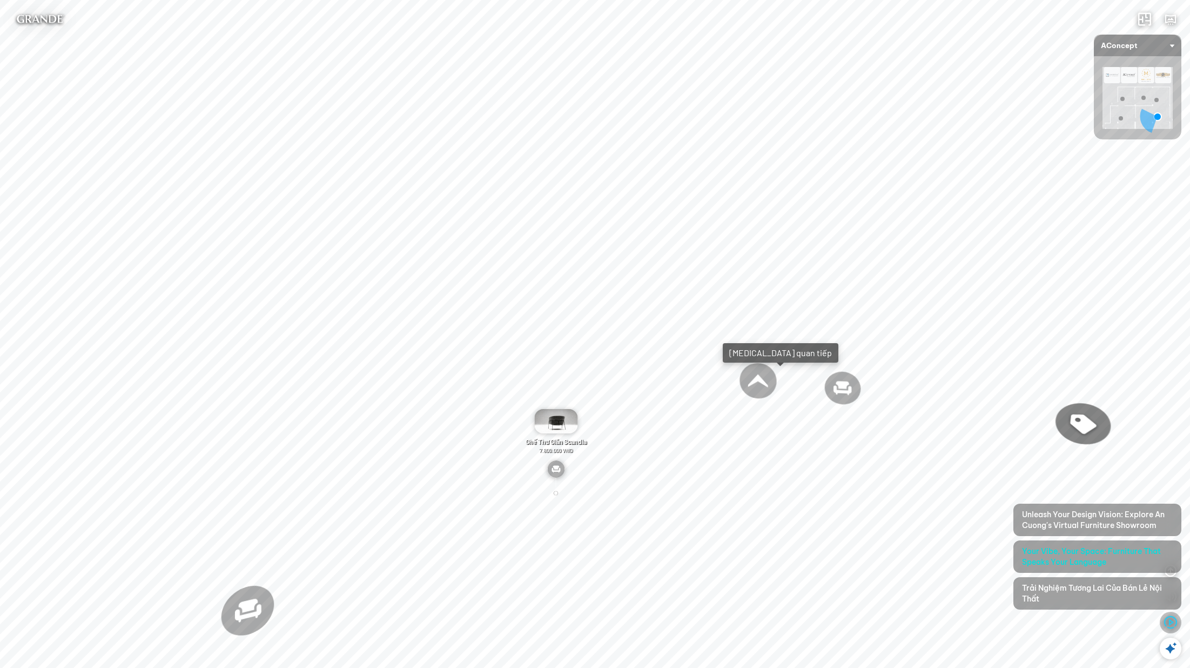
click at [1066, 620] on icon "button" at bounding box center [1171, 622] width 13 height 13
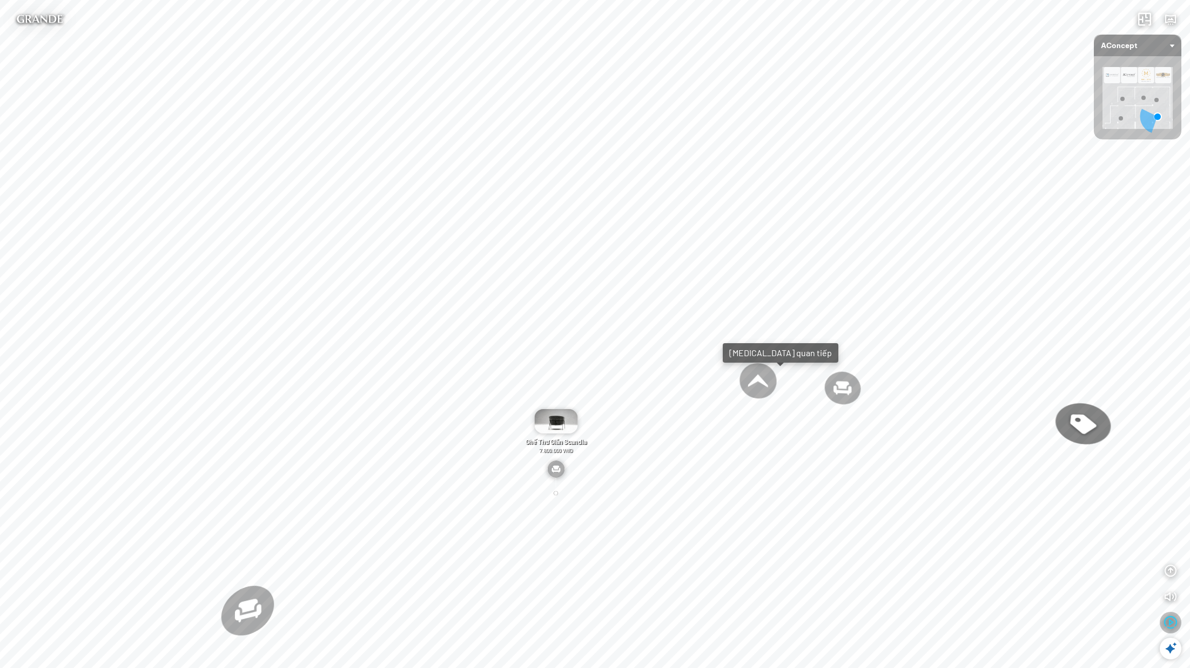
click at [1066, 622] on icon "button" at bounding box center [1171, 622] width 13 height 13
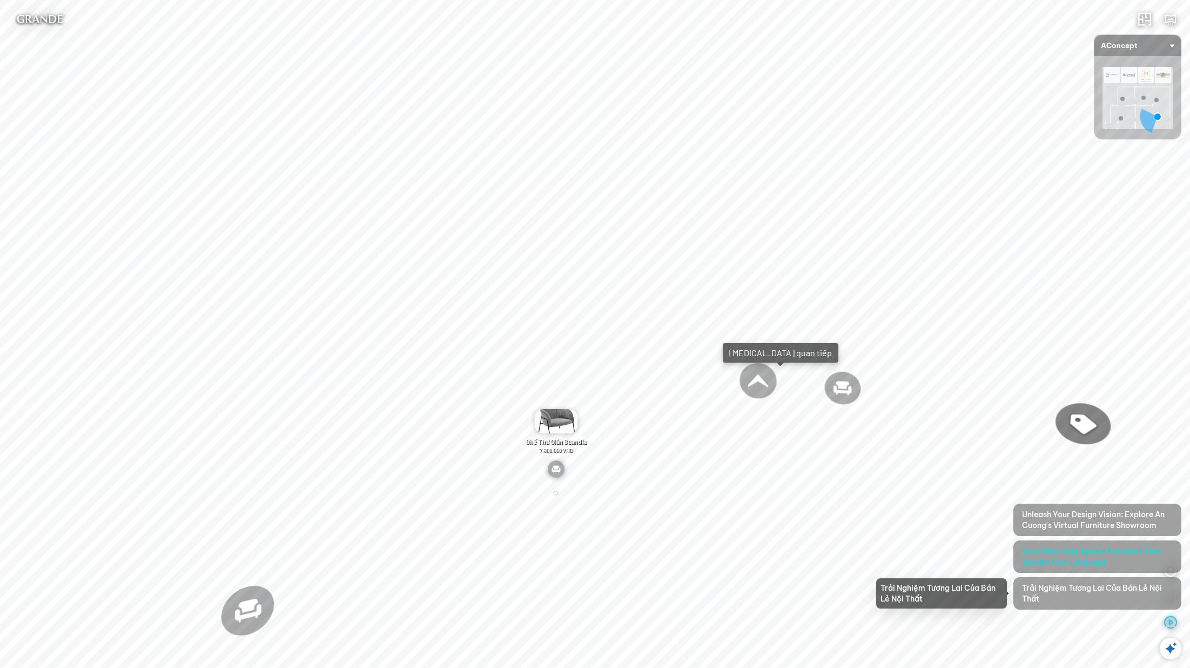
click at [1066, 604] on span "Trải Nghiệm Tương Lai Của Bán Lẻ Nội Thất" at bounding box center [1097, 594] width 151 height 22
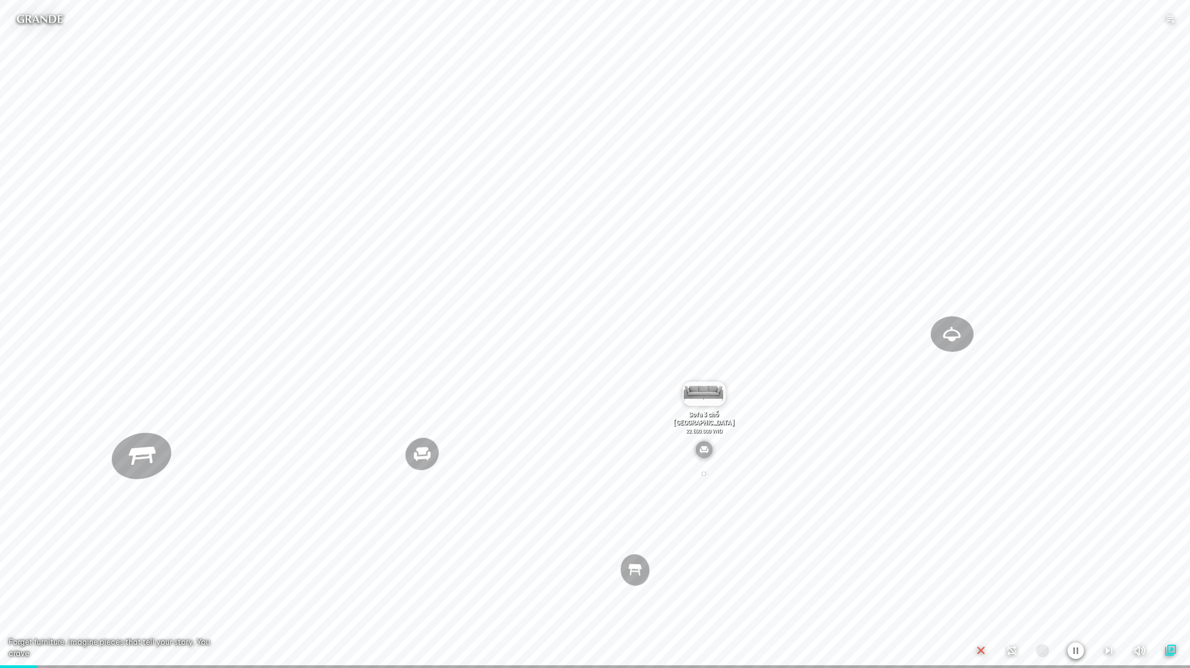
click at [985, 625] on icon "button" at bounding box center [981, 650] width 13 height 13
